Goal: Navigation & Orientation: Go to known website

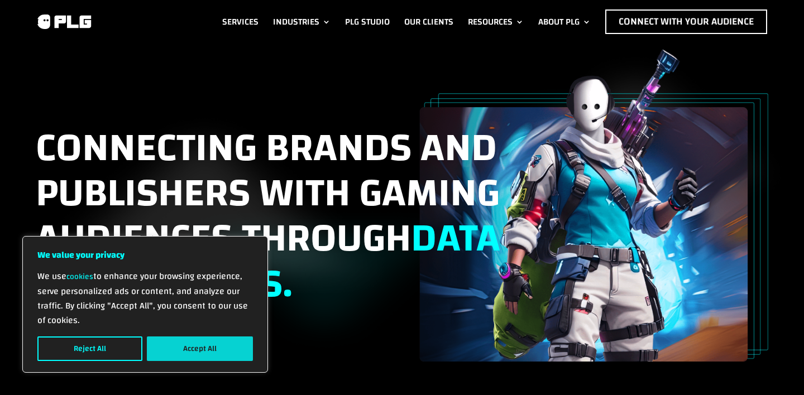
click at [203, 337] on button "Accept All" at bounding box center [200, 349] width 106 height 25
